Goal: Find specific page/section: Find specific page/section

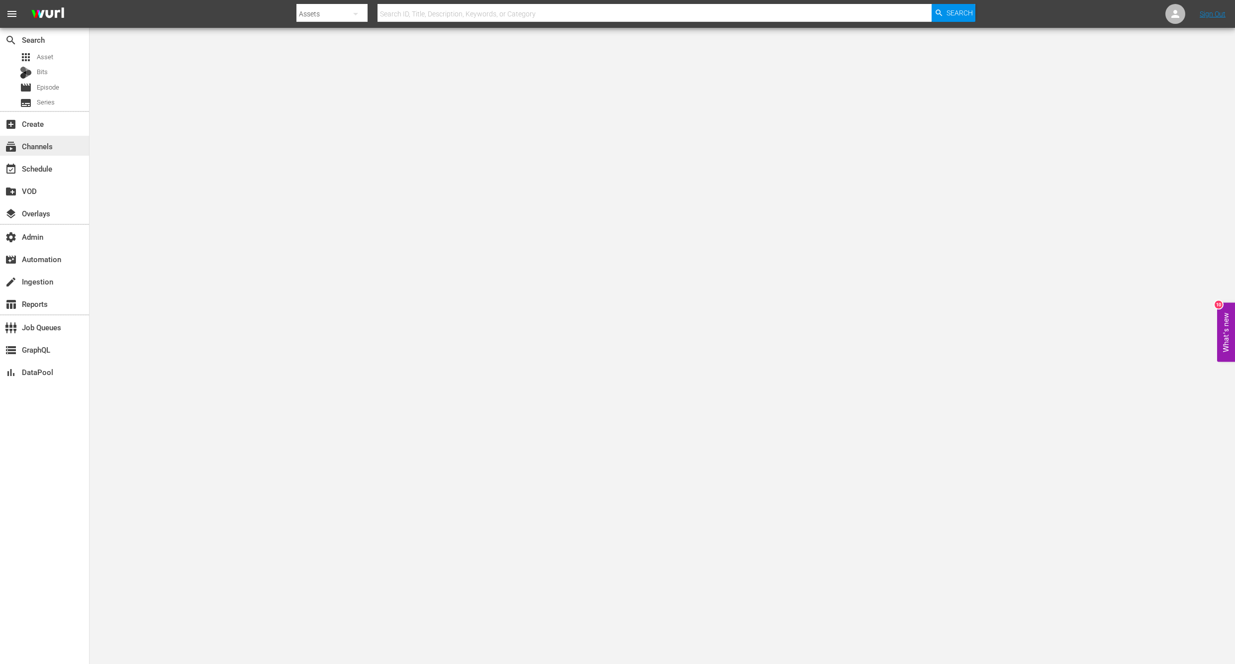
click at [40, 148] on div "subscriptions Channels" at bounding box center [28, 144] width 56 height 9
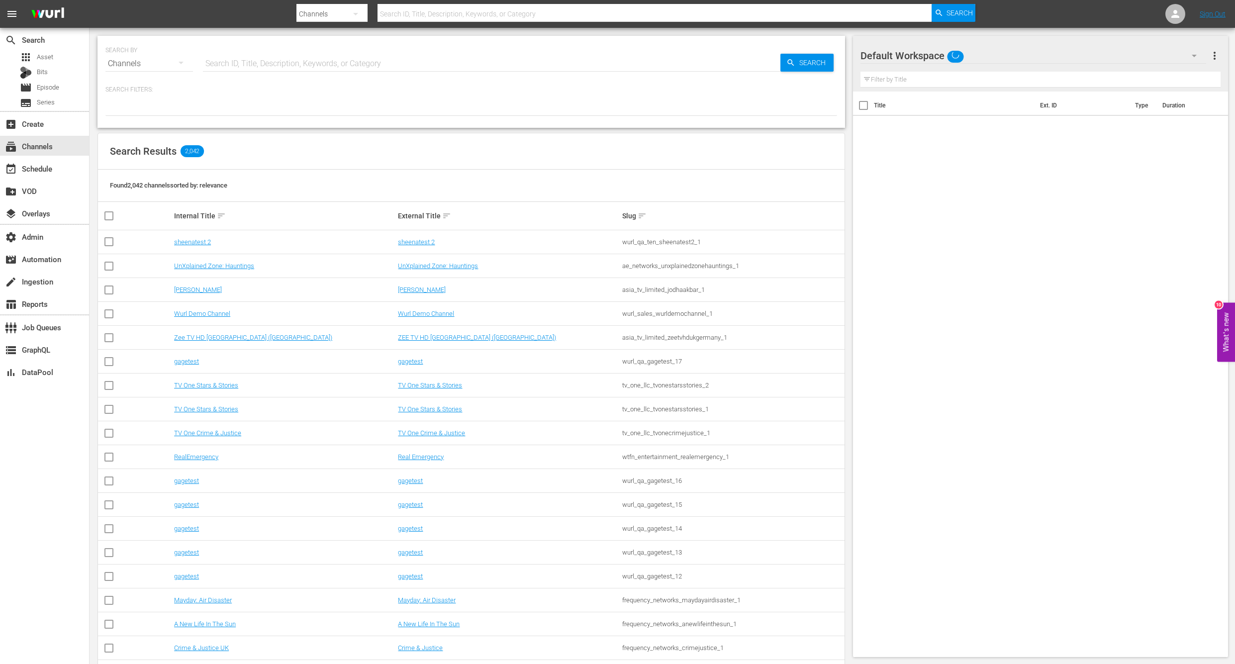
click at [418, 11] on input "text" at bounding box center [655, 14] width 554 height 24
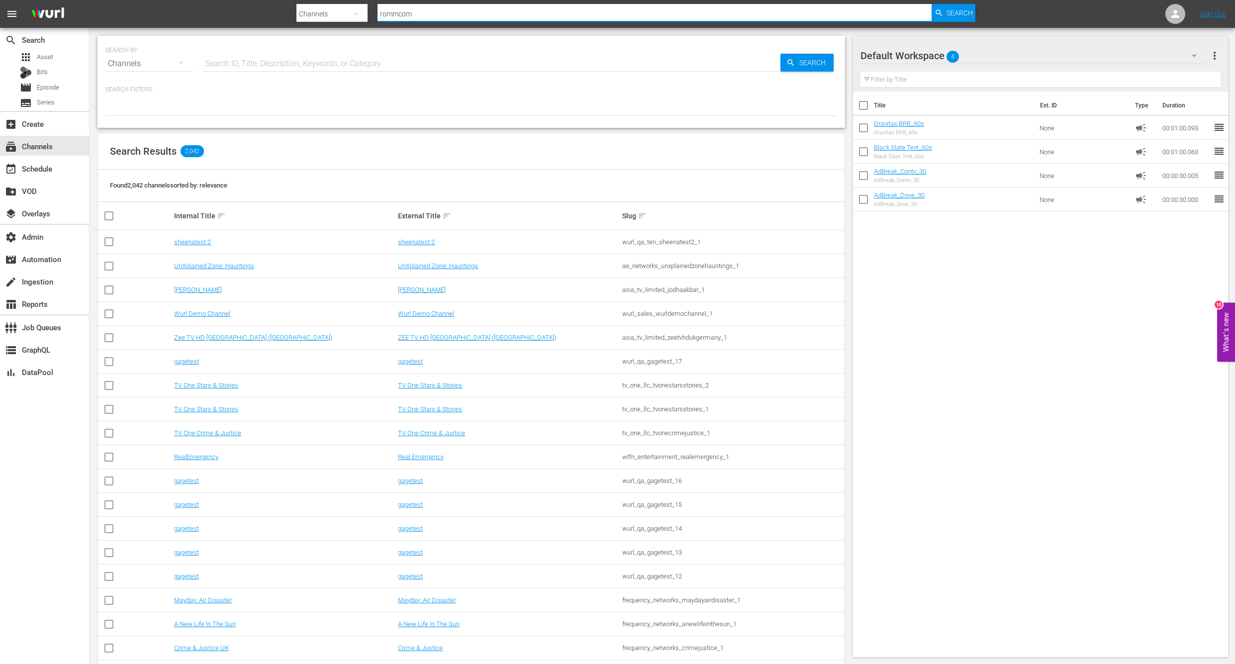
type input "rommcomm"
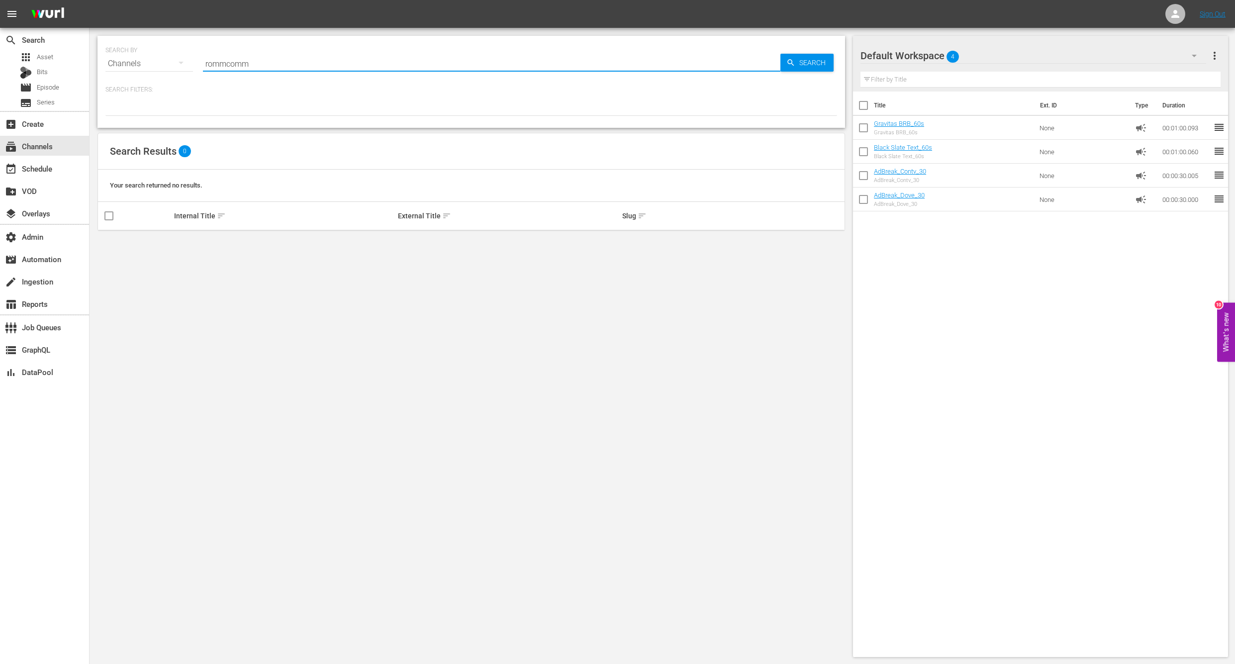
click at [255, 69] on input "rommcomm" at bounding box center [492, 64] width 578 height 24
type input "romcomtv"
click at [173, 243] on td "RomCom TV" at bounding box center [285, 242] width 224 height 24
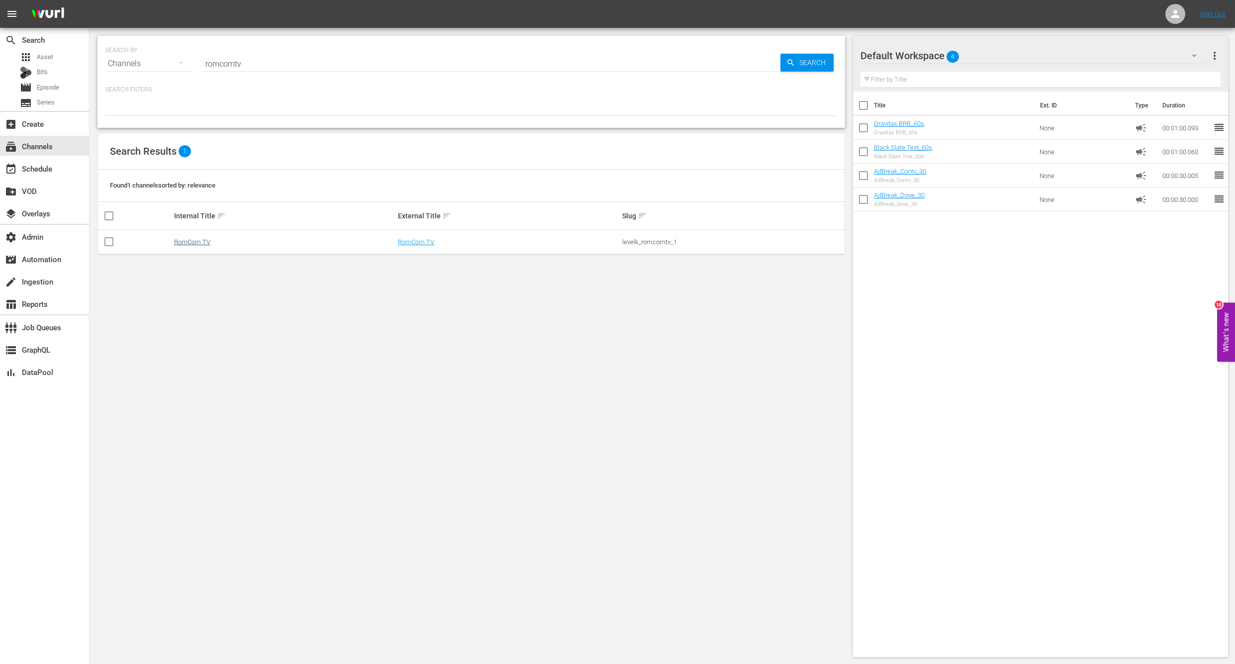
click at [174, 242] on link "RomCom TV" at bounding box center [192, 241] width 36 height 7
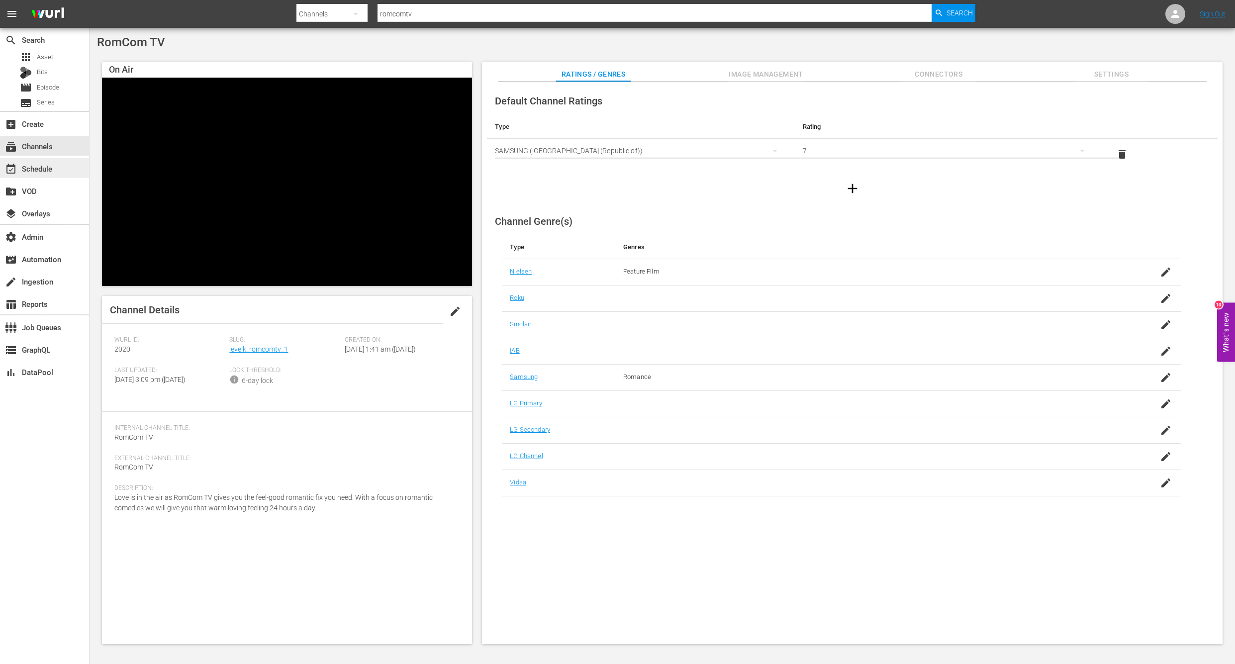
click at [27, 166] on div "event_available Schedule" at bounding box center [28, 167] width 56 height 9
